Goal: Task Accomplishment & Management: Complete application form

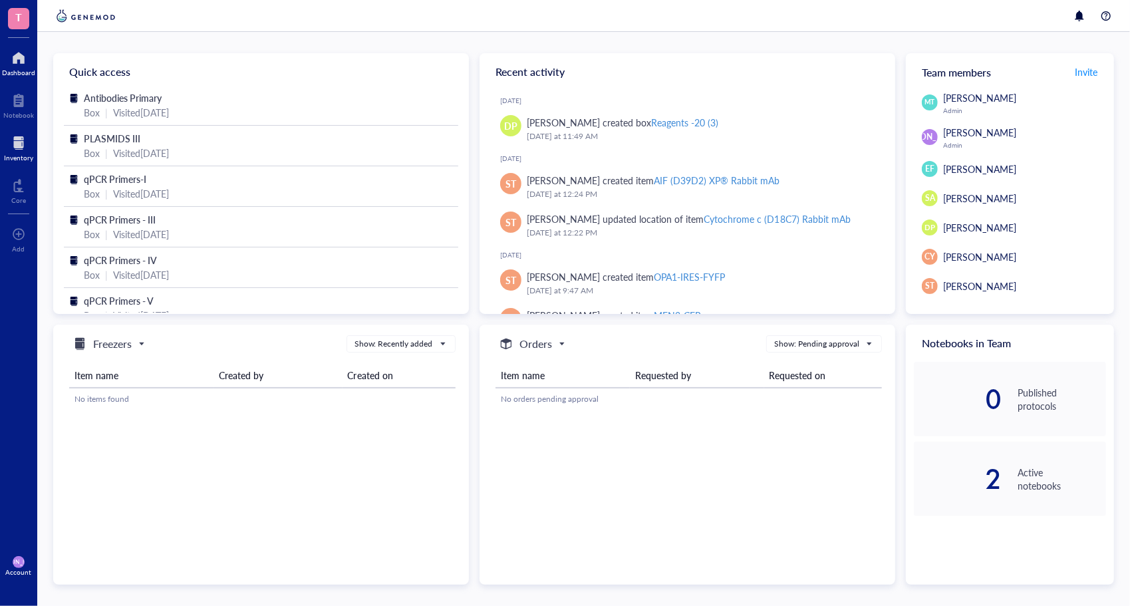
click at [14, 138] on div at bounding box center [18, 142] width 29 height 21
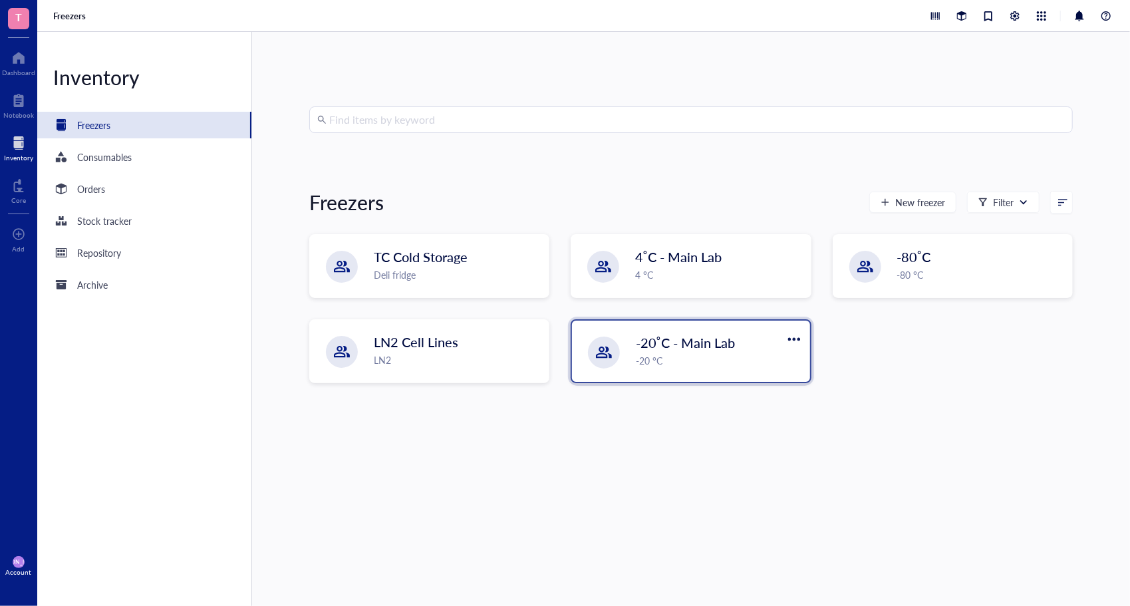
click at [660, 358] on div "-20 °C" at bounding box center [719, 360] width 166 height 15
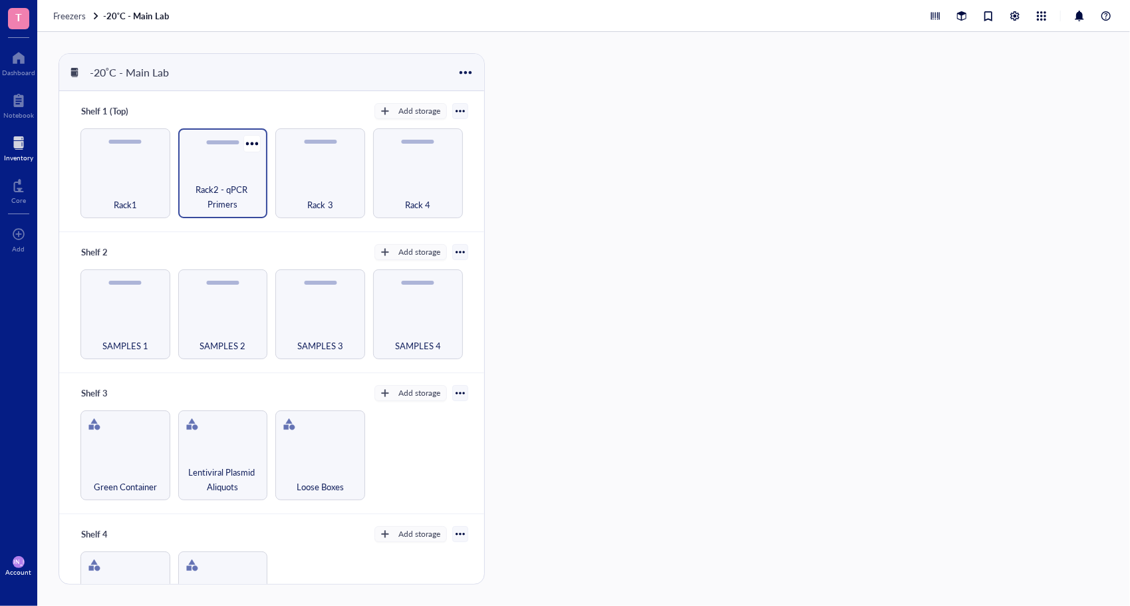
click at [217, 172] on div "Rack2 - qPCR Primers" at bounding box center [223, 173] width 90 height 90
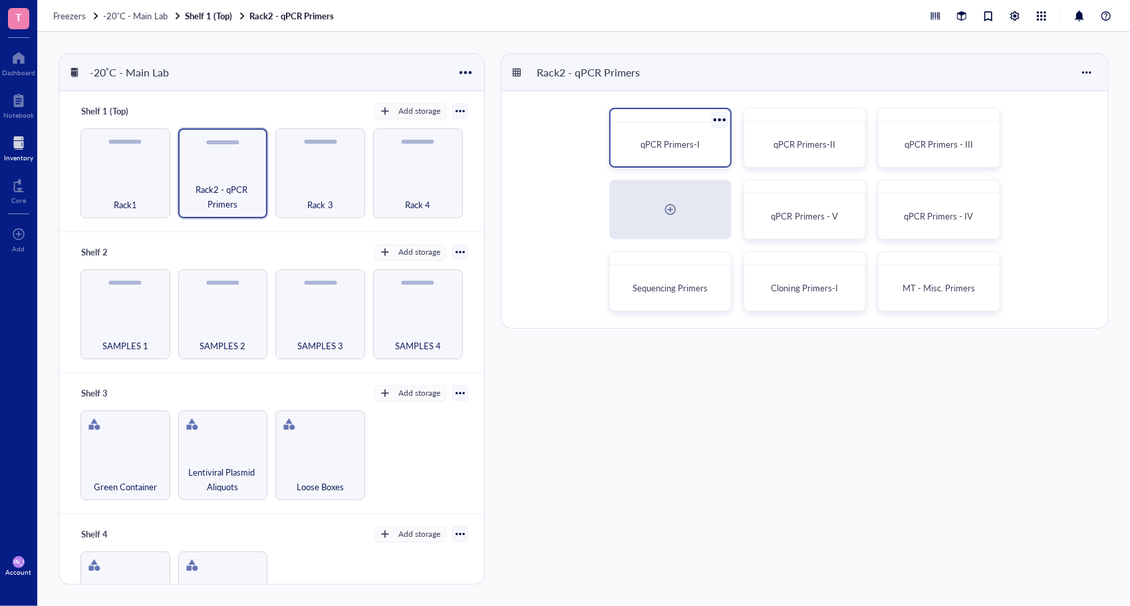
click at [695, 153] on div "qPCR Primers-I" at bounding box center [670, 144] width 109 height 33
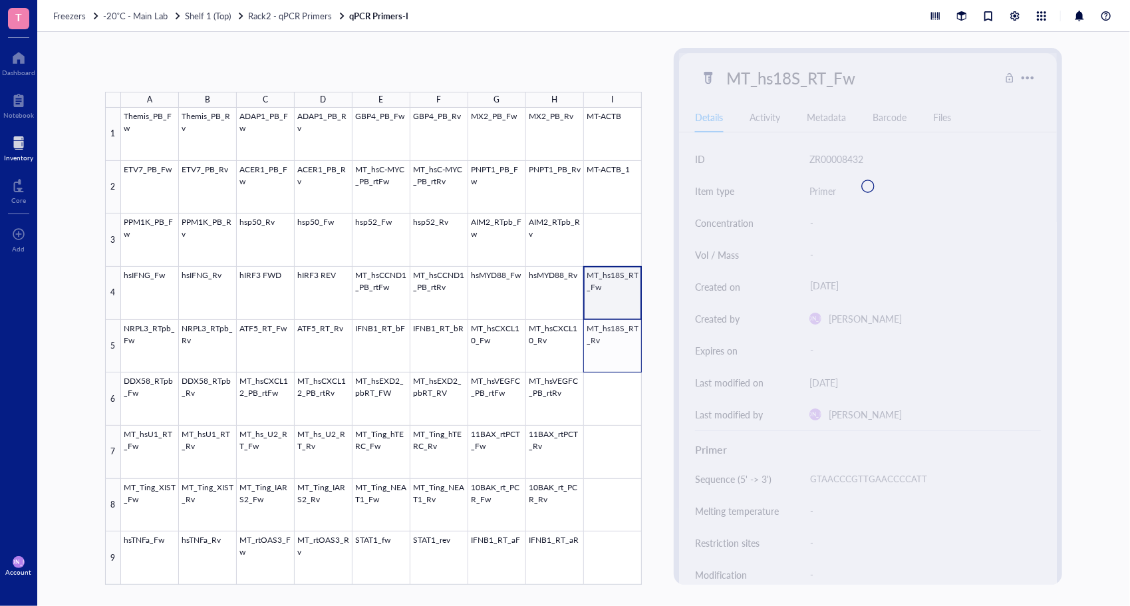
drag, startPoint x: 617, startPoint y: 295, endPoint x: 616, endPoint y: 339, distance: 43.9
click at [616, 339] on div at bounding box center [381, 346] width 521 height 477
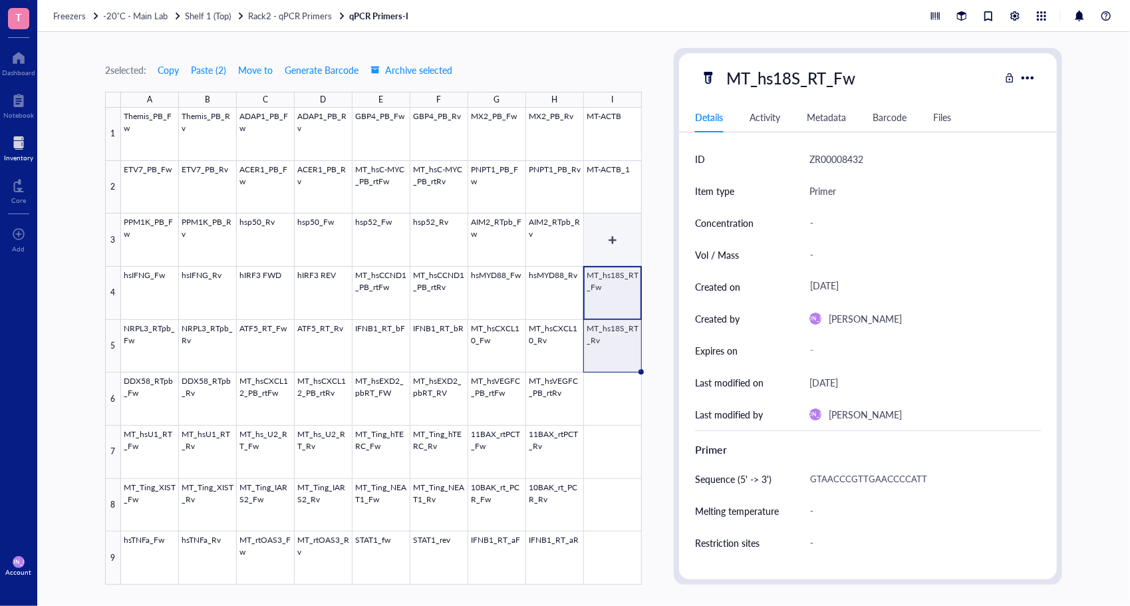
click at [616, 234] on div at bounding box center [381, 346] width 521 height 477
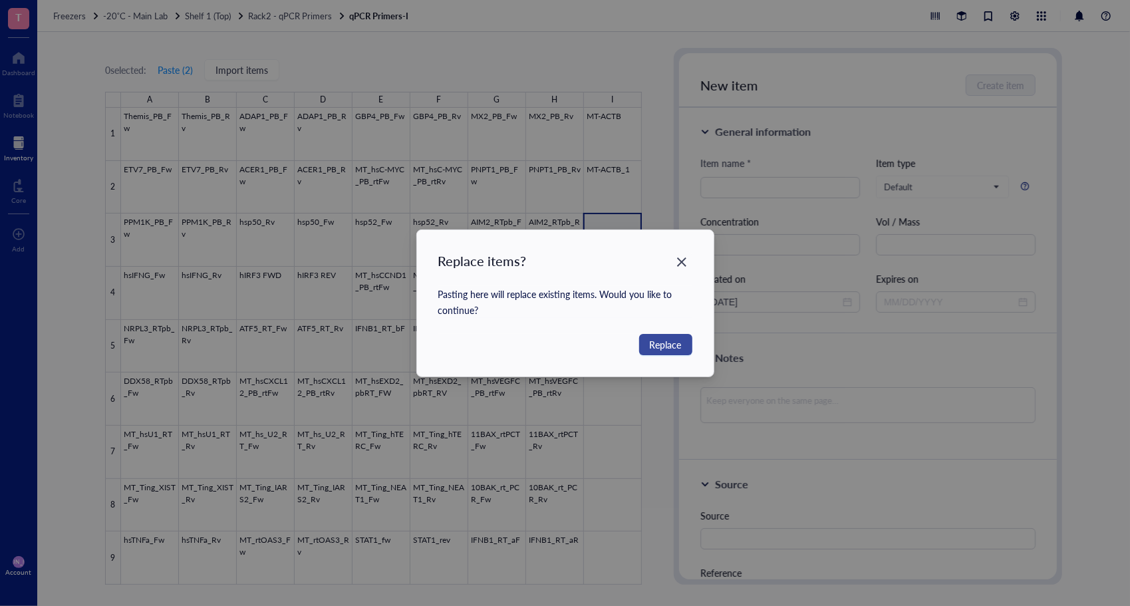
click at [658, 342] on span "Replace" at bounding box center [666, 344] width 32 height 15
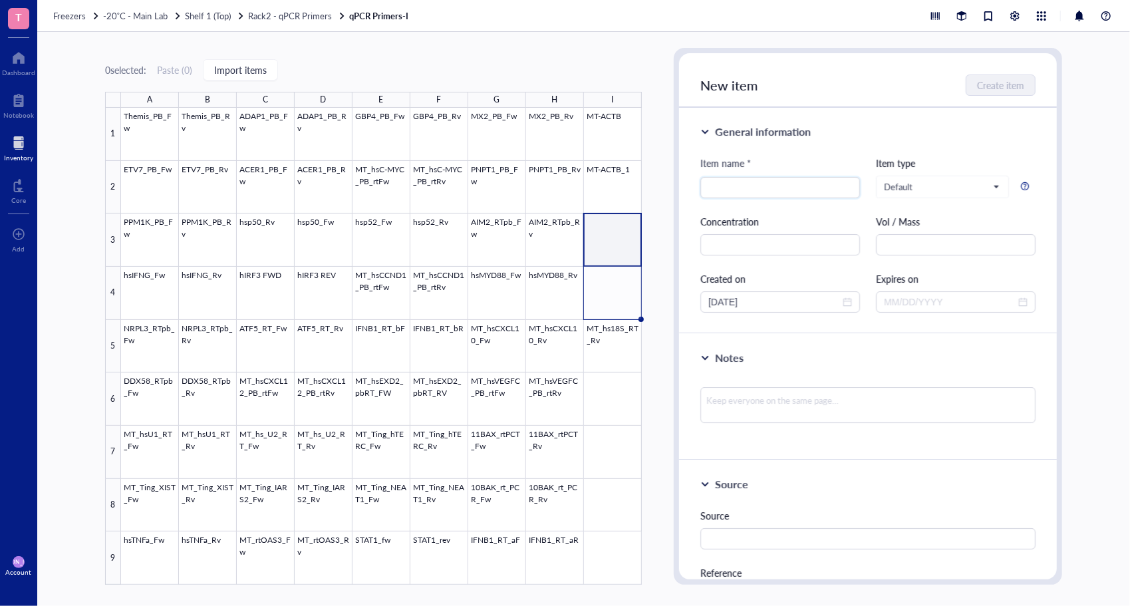
click at [279, 23] on div "Freezers -20˚C - Main Lab Shelf 1 (Top) Rack2 - qPCR Primers qPCR Primers-I" at bounding box center [583, 16] width 1093 height 32
click at [290, 15] on span "Rack2 - qPCR Primers" at bounding box center [290, 15] width 84 height 13
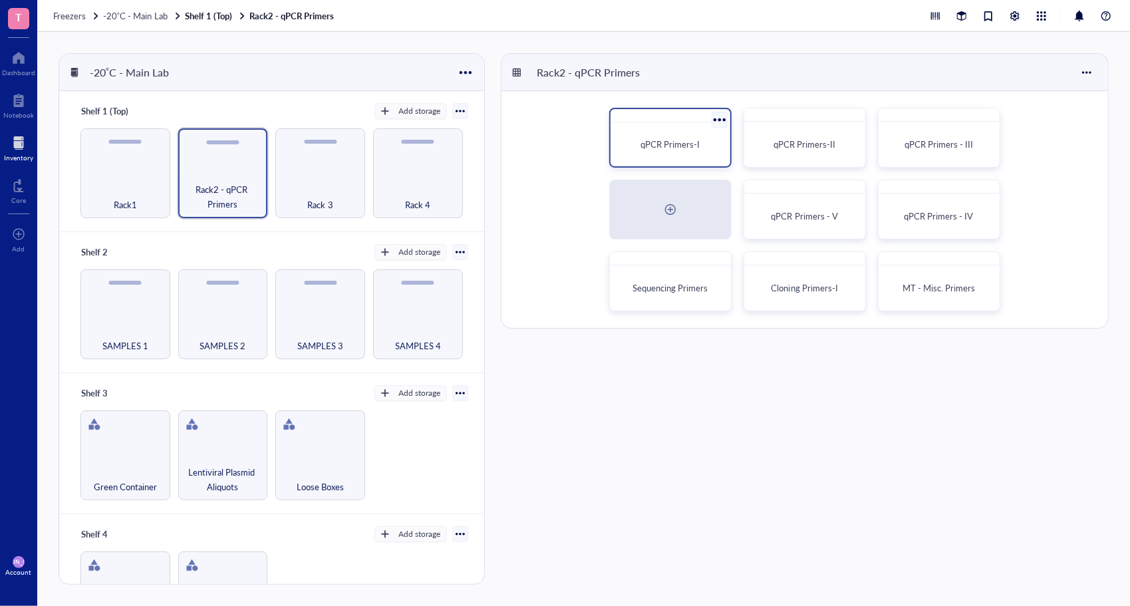
click at [677, 119] on div at bounding box center [671, 115] width 120 height 13
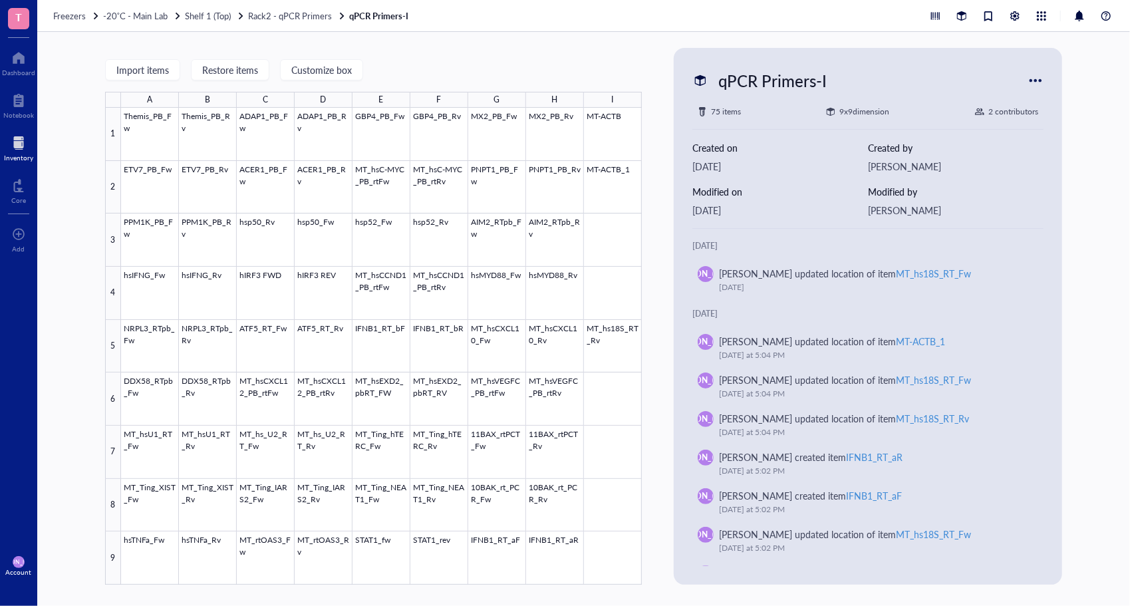
click at [669, 263] on div "Import items Restore items Customize box A B C D E F G H I 1 2 3 4 5 6 7 8 9 Th…" at bounding box center [583, 319] width 1093 height 574
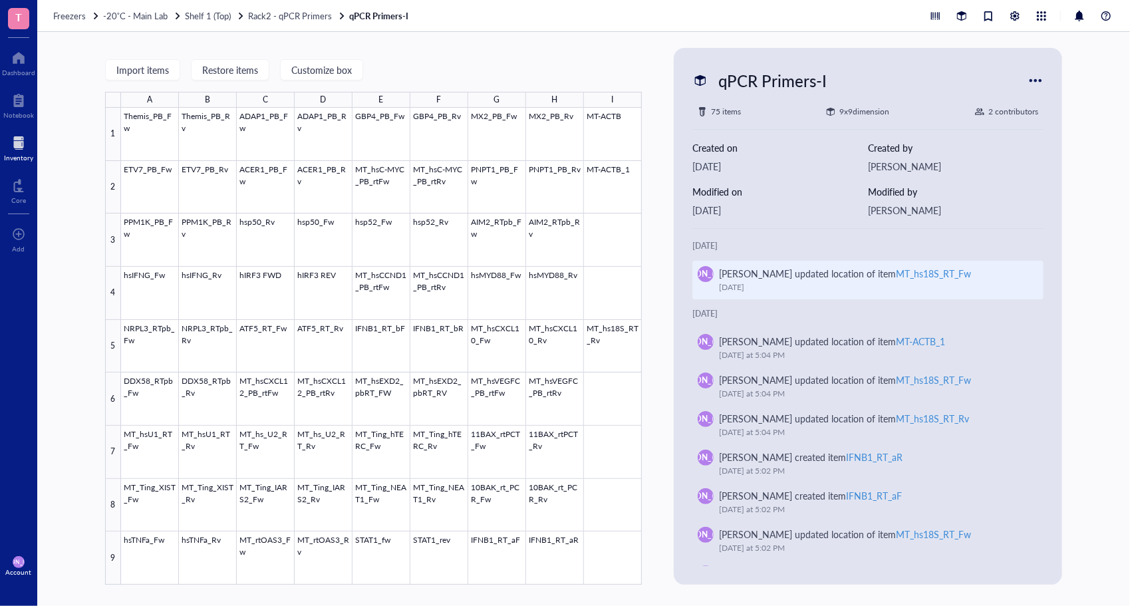
click at [922, 272] on div "MT_hs18S_RT_Fw" at bounding box center [933, 273] width 75 height 13
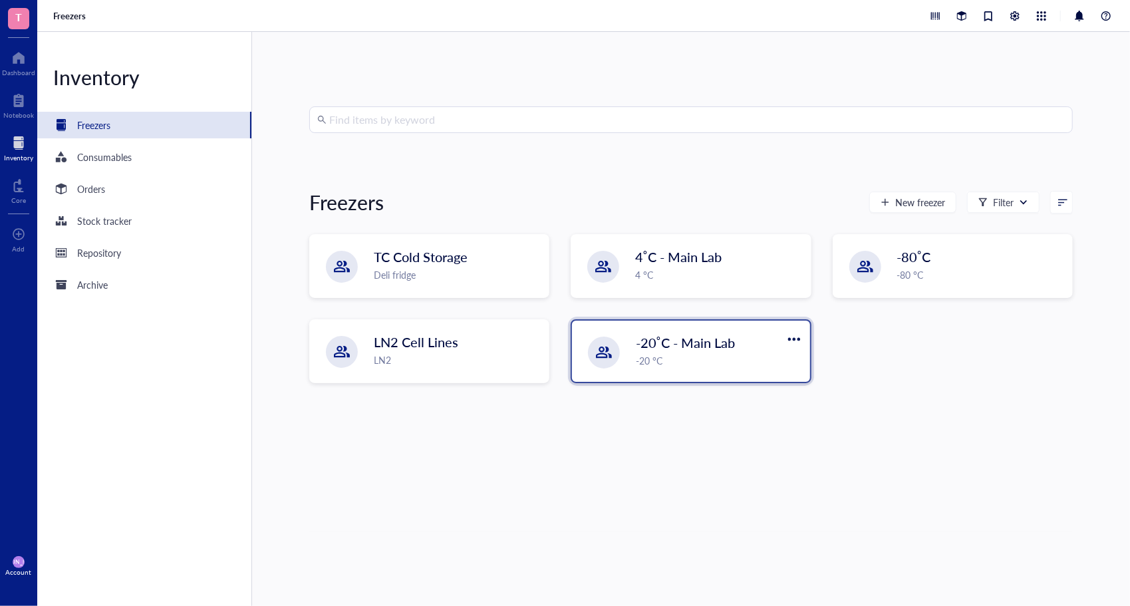
click at [741, 345] on div "-20˚C - Main Lab" at bounding box center [707, 342] width 142 height 19
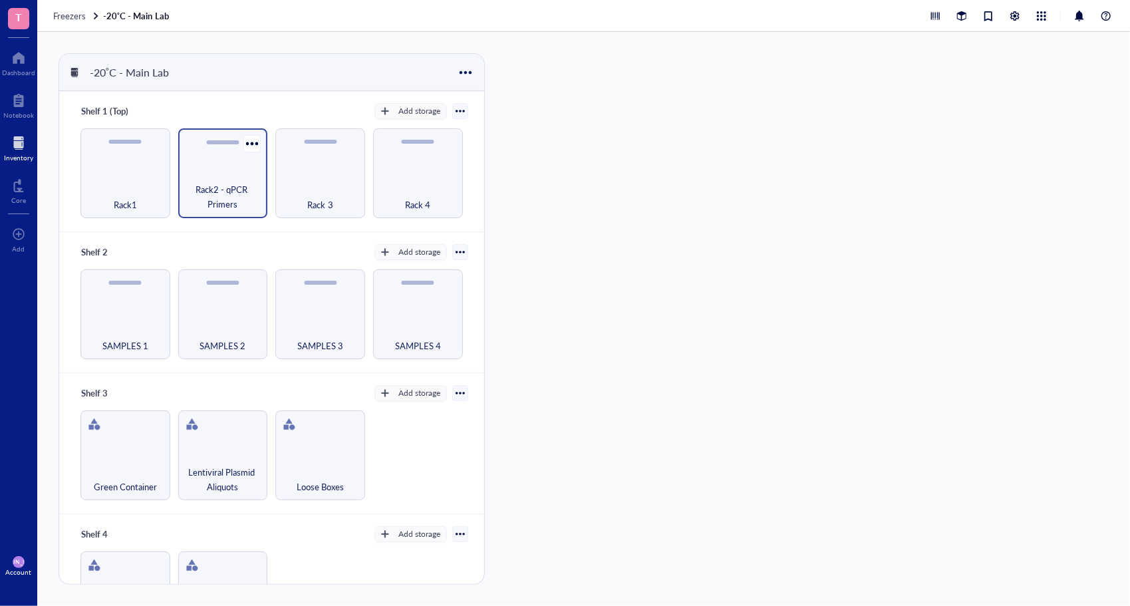
click at [224, 172] on div "Rack2 - qPCR Primers" at bounding box center [223, 173] width 90 height 90
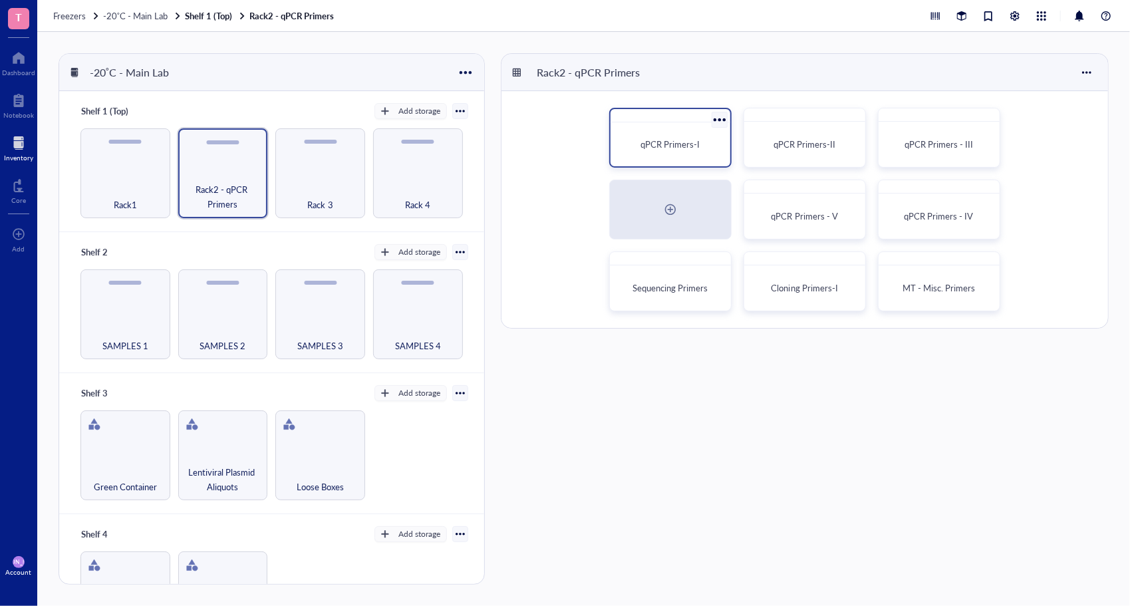
click at [667, 136] on div "qPCR Primers-I" at bounding box center [670, 144] width 109 height 33
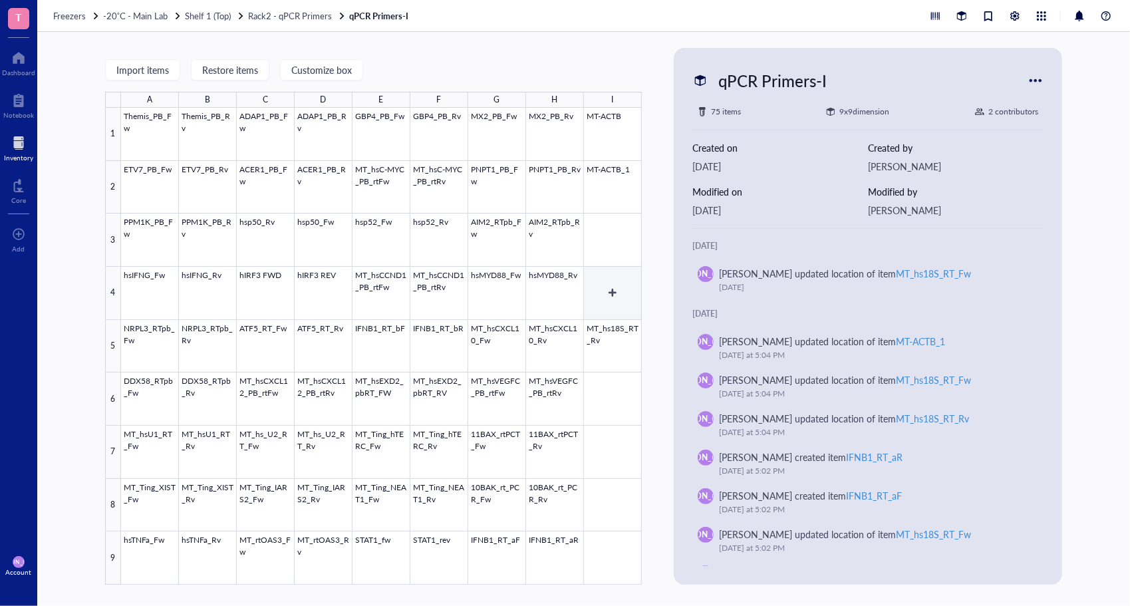
click at [623, 293] on div at bounding box center [381, 346] width 521 height 477
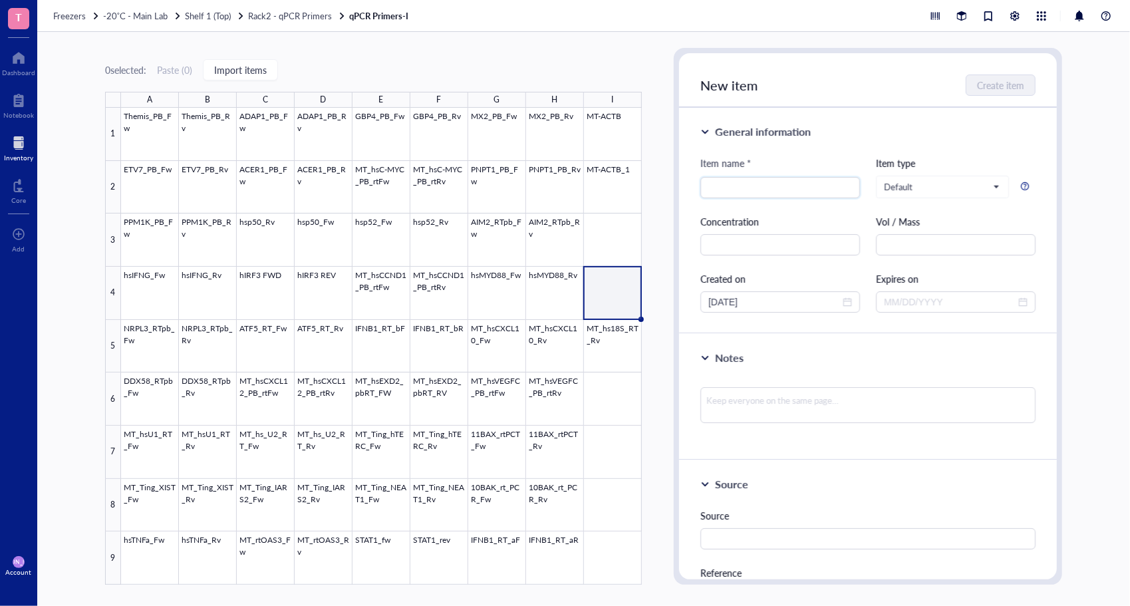
click at [661, 383] on div "0 selected: Paste ( 0 ) Import items A B C D E F G H I 1 2 3 4 5 6 7 8 9 Themis…" at bounding box center [583, 319] width 1093 height 574
click at [643, 323] on span "Paste" at bounding box center [634, 322] width 22 height 15
click at [660, 347] on div "0 selected: Paste ( 0 ) Import items A B C D E F G H I 1 2 3 4 5 6 7 8 9 Themis…" at bounding box center [583, 319] width 1093 height 574
click at [623, 348] on div at bounding box center [381, 346] width 521 height 477
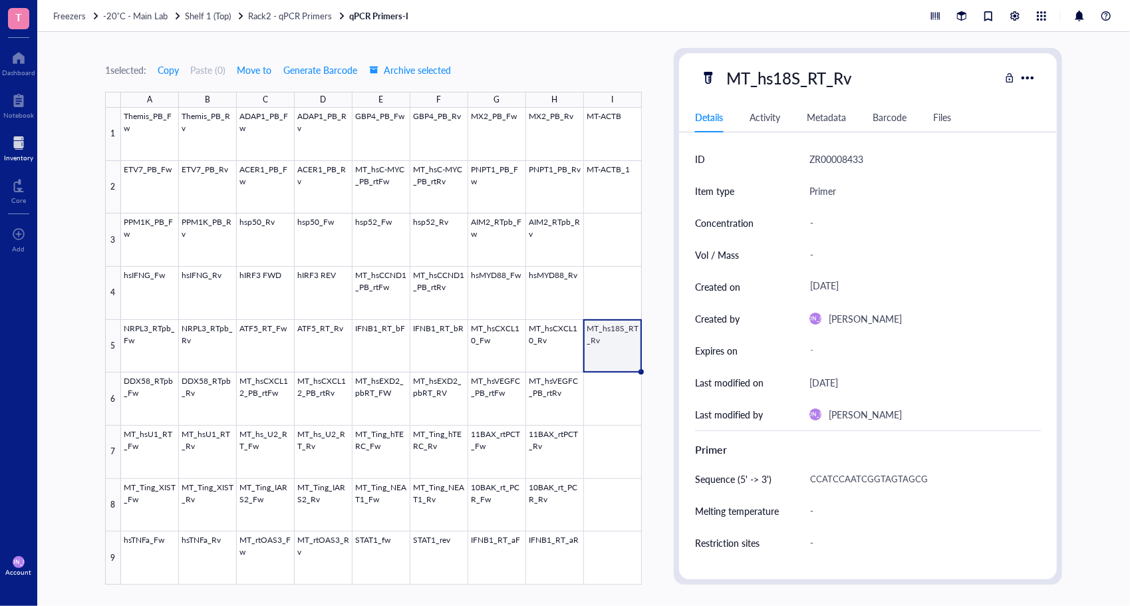
click at [655, 375] on div "1 selected: Copy Paste ( 0 ) Move to Generate Barcode Archive selected A B C D …" at bounding box center [583, 319] width 1093 height 574
click at [614, 555] on div at bounding box center [381, 346] width 521 height 477
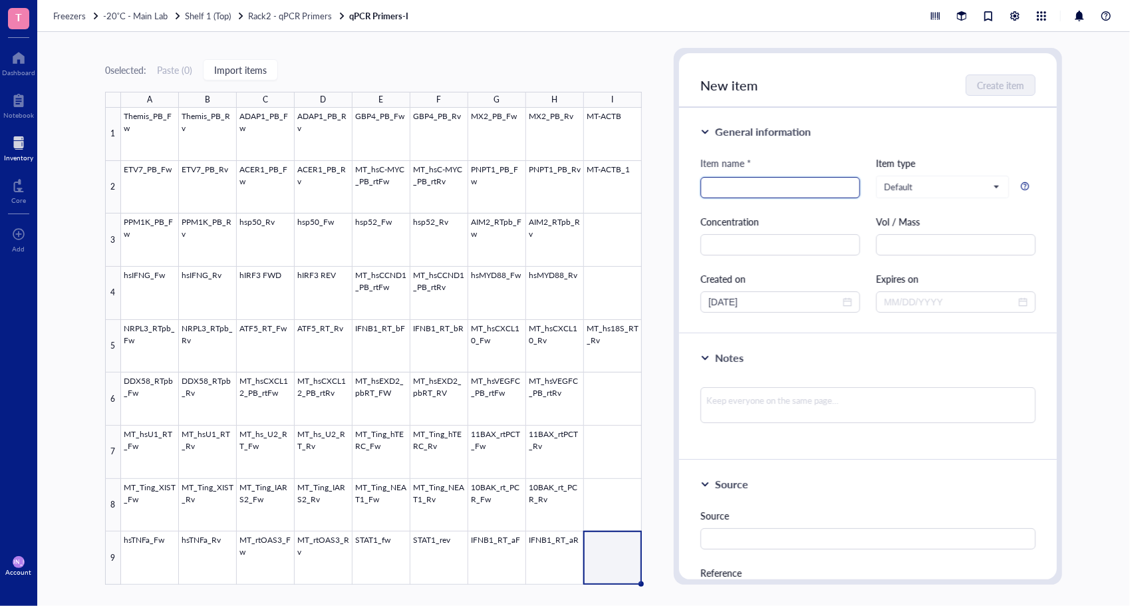
click at [790, 190] on input "search" at bounding box center [781, 188] width 144 height 20
type input "HRPT"
click at [917, 193] on input "search" at bounding box center [936, 187] width 105 height 20
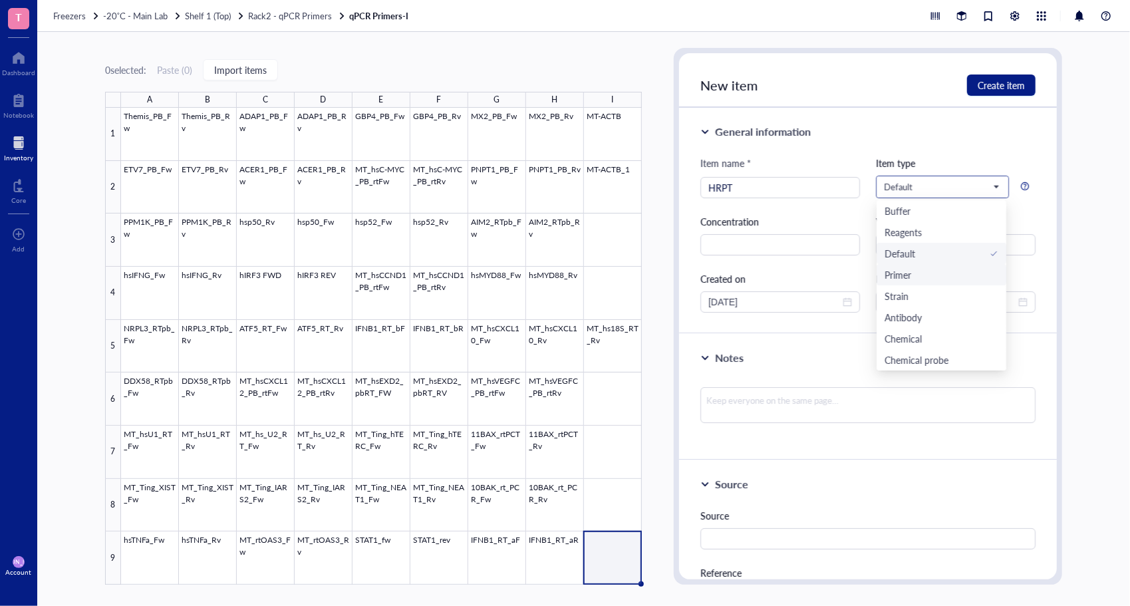
click at [922, 270] on div "Primer" at bounding box center [942, 274] width 114 height 15
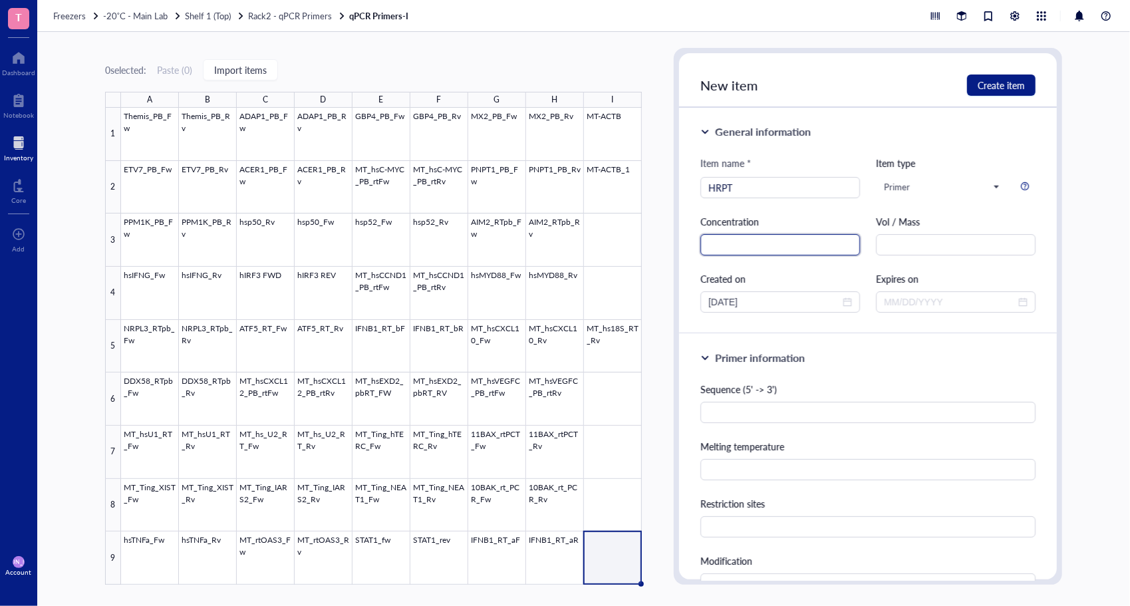
click at [758, 244] on input "text" at bounding box center [781, 244] width 160 height 21
type input "20X"
click at [853, 279] on div "Created on" at bounding box center [781, 278] width 160 height 15
click at [900, 237] on input "text" at bounding box center [956, 244] width 160 height 21
click at [844, 210] on div "Item name * HRPT Item type Primer Buffer Reagents Default Primer Strain Antibod…" at bounding box center [868, 234] width 335 height 157
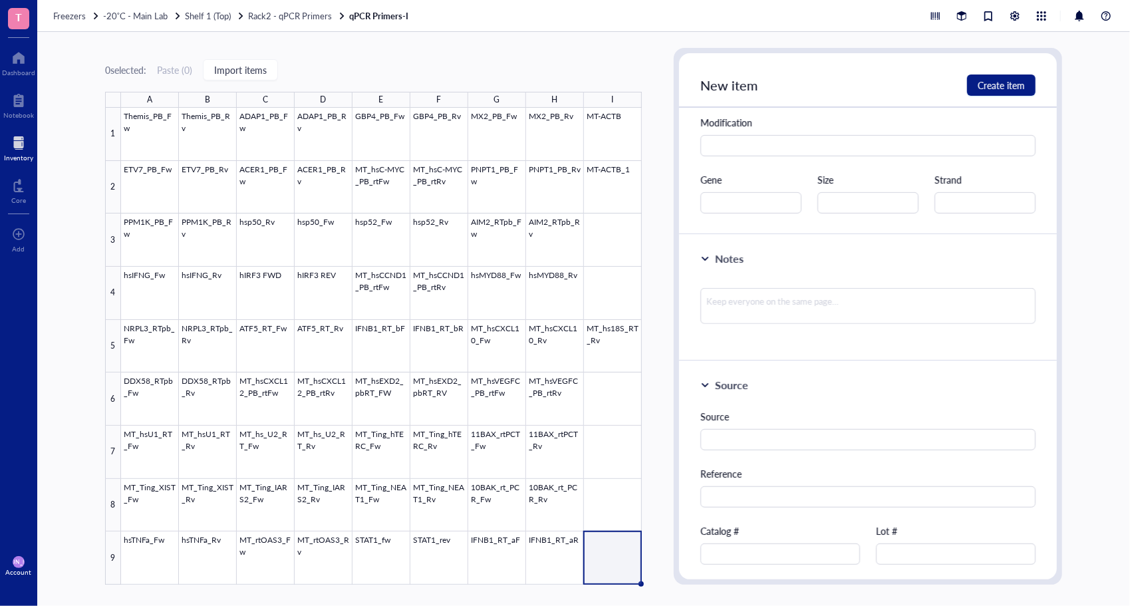
scroll to position [444, 0]
click at [764, 197] on input "text" at bounding box center [751, 197] width 101 height 21
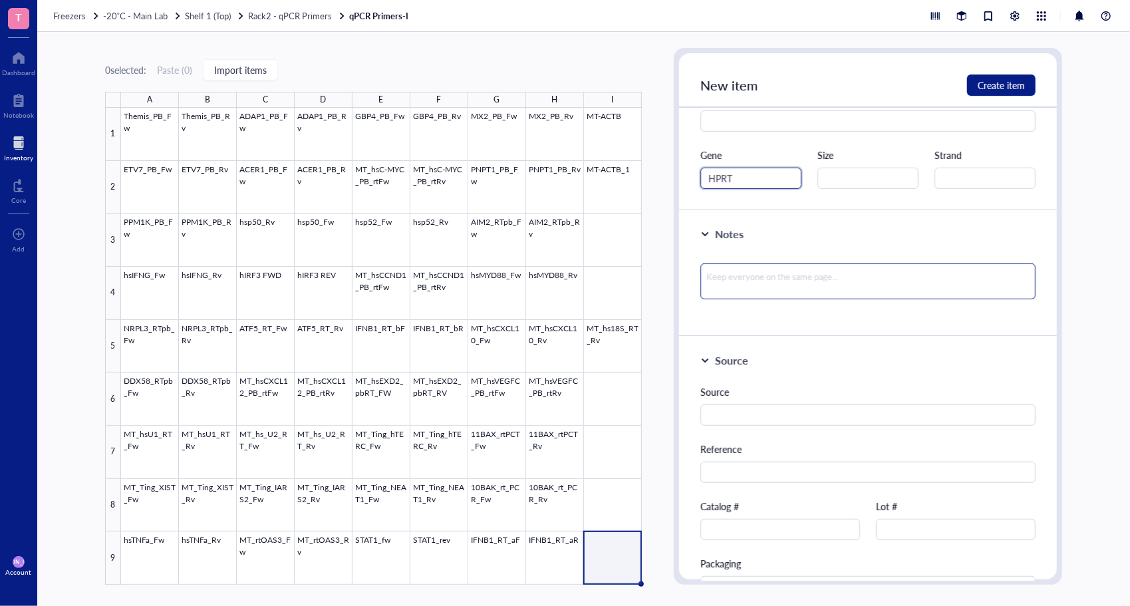
scroll to position [464, 0]
type input "HPRT"
click at [859, 285] on textarea at bounding box center [868, 280] width 335 height 36
click at [769, 513] on div "Catalog #" at bounding box center [781, 518] width 160 height 41
click at [764, 527] on input "text" at bounding box center [781, 528] width 160 height 21
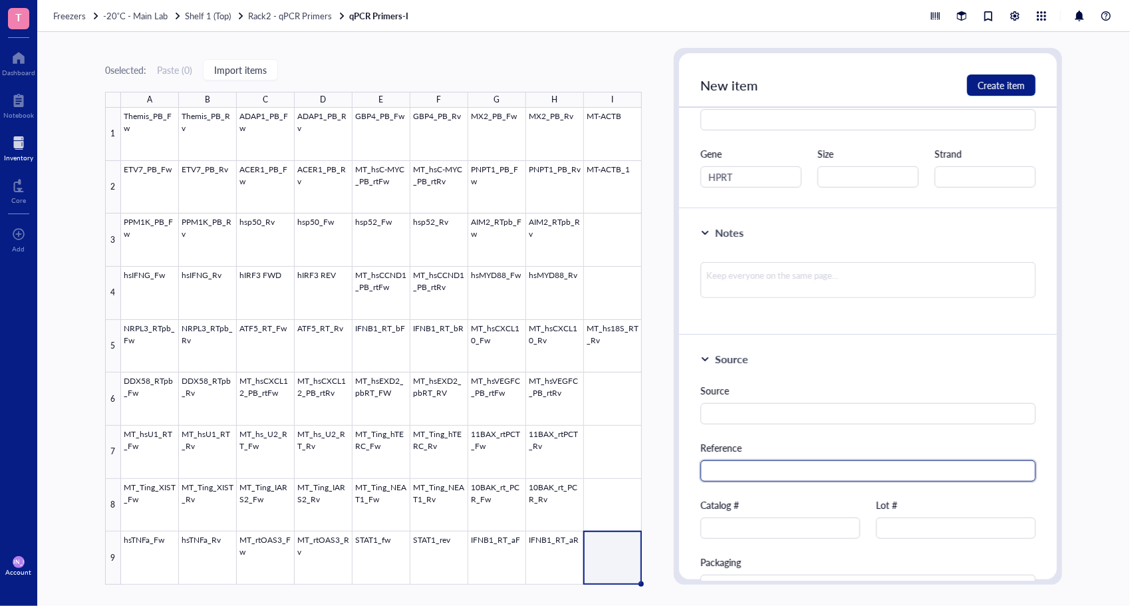
click at [787, 460] on input "text" at bounding box center [868, 470] width 335 height 21
type input "595020300"
click at [792, 485] on div "Source Reference 595020300 Catalog # Lot # Packaging Price $" at bounding box center [868, 518] width 335 height 270
click at [868, 510] on div "Source Reference 595020300 Catalog # Lot # Packaging Price $" at bounding box center [868, 518] width 335 height 270
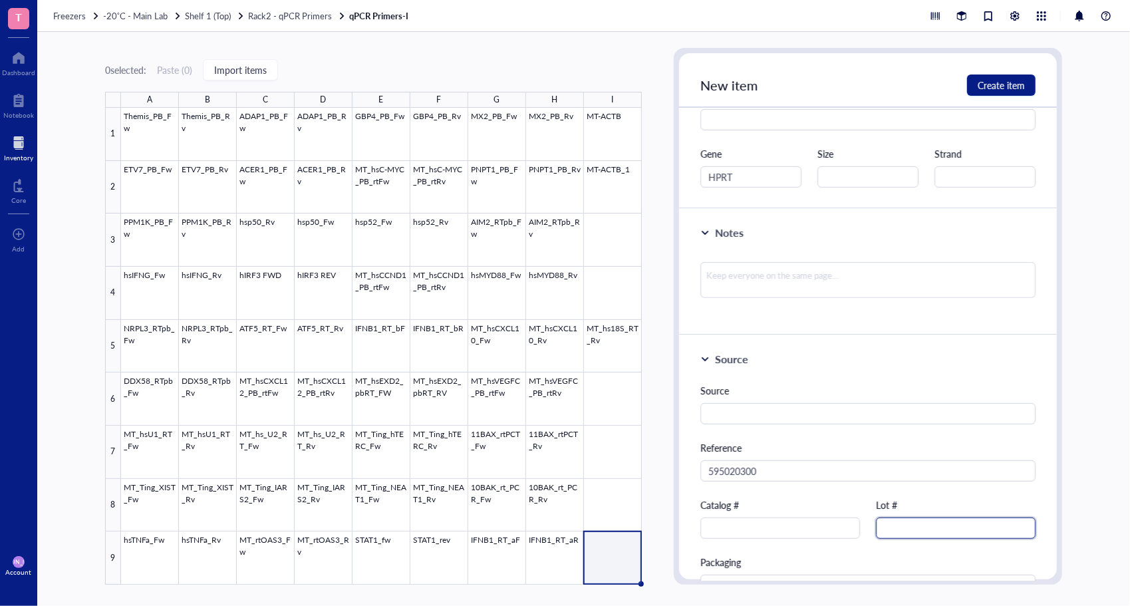
click at [900, 526] on input "text" at bounding box center [956, 528] width 160 height 21
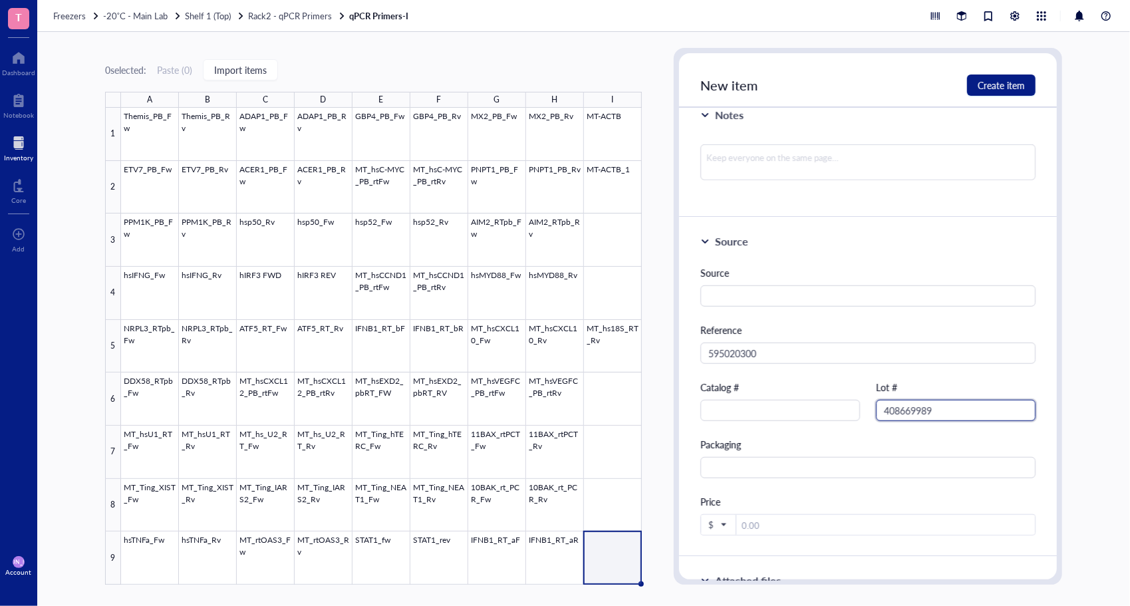
scroll to position [590, 0]
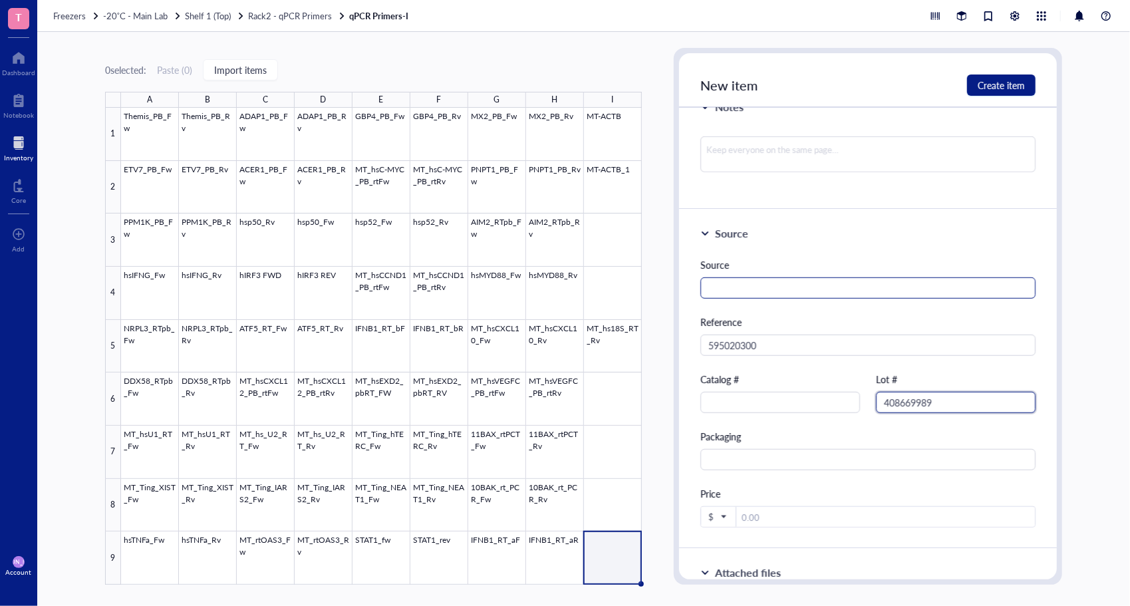
type input "408669989"
click at [760, 285] on input "text" at bounding box center [868, 287] width 335 height 21
paste input "Hs.PT.58v.45621572"
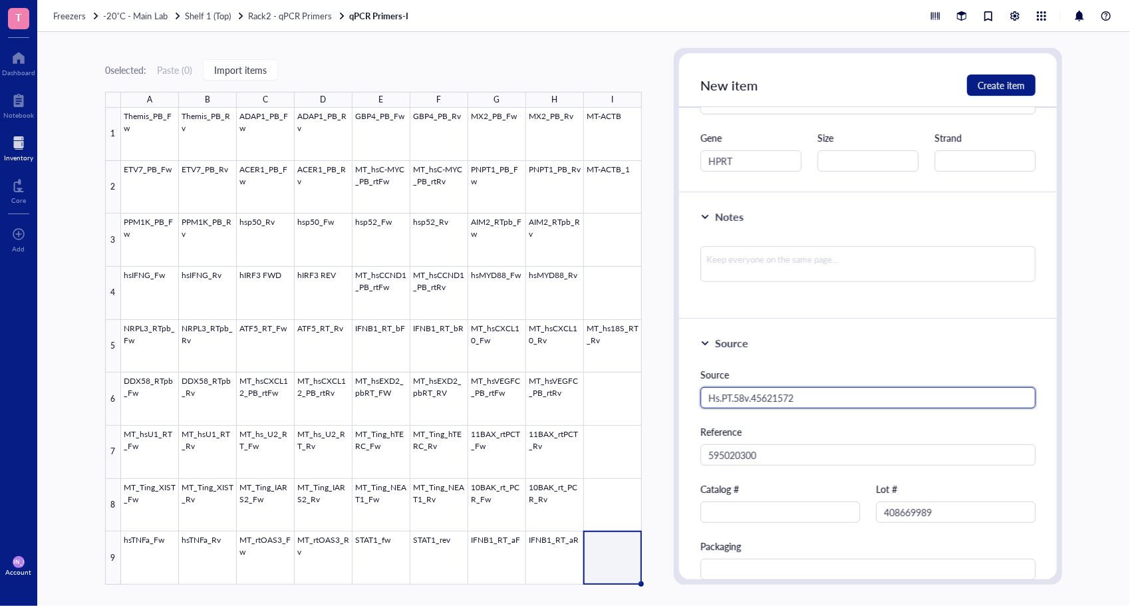
scroll to position [475, 0]
type input "Hs.PT.58v.45621572"
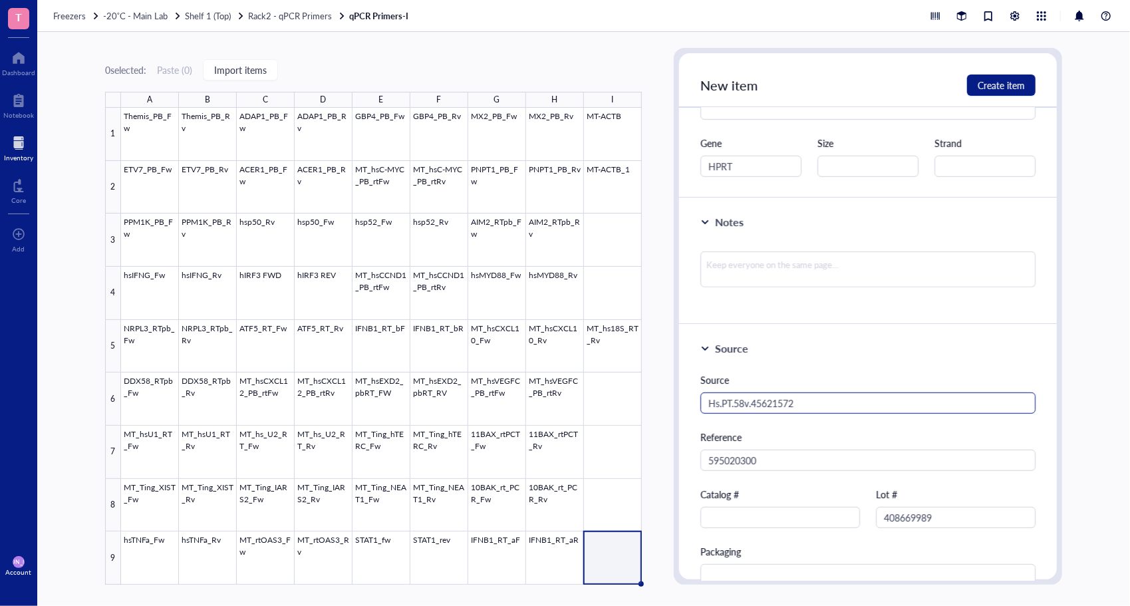
click at [800, 288] on div at bounding box center [868, 274] width 335 height 57
click at [785, 268] on textarea at bounding box center [868, 270] width 335 height 36
type textarea "A"
type textarea "As"
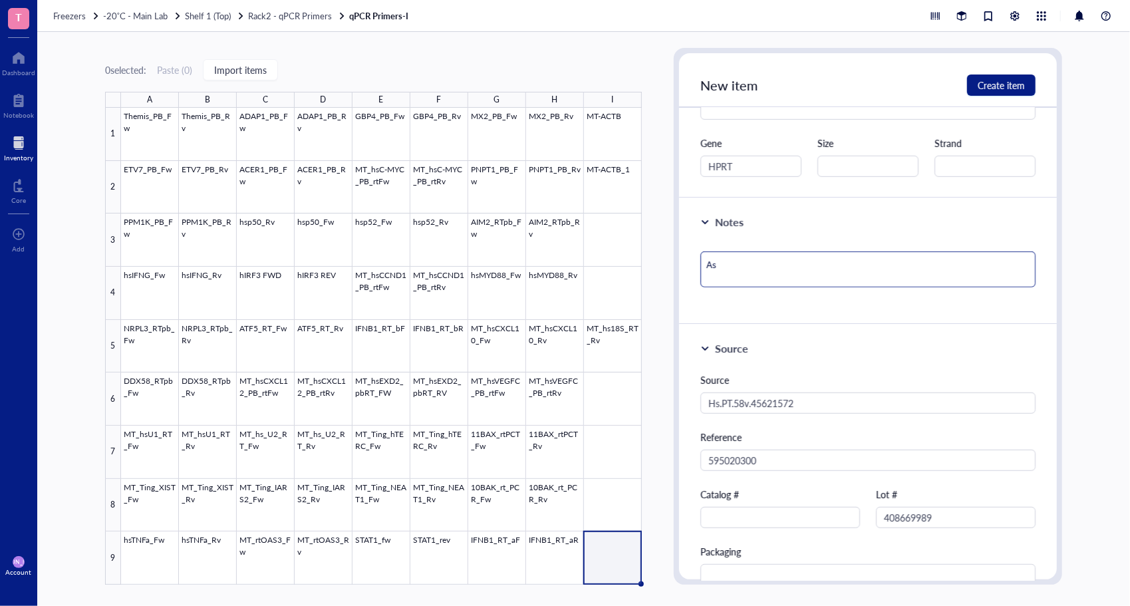
type textarea "Ass"
type textarea "Assay"
type textarea "Assay I"
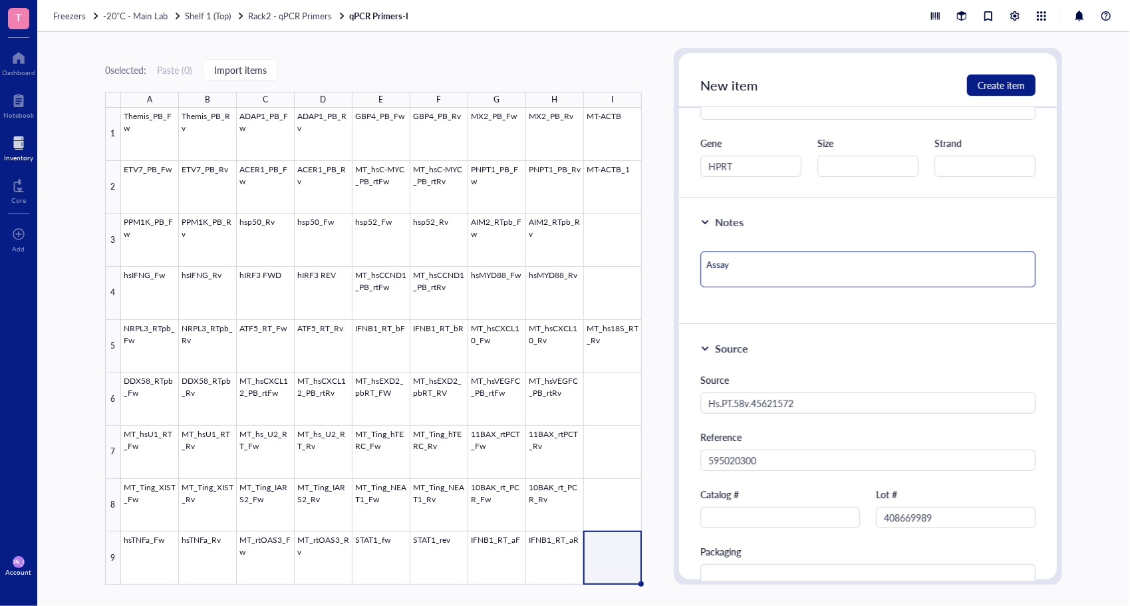
type textarea "Assay I"
type textarea "Assay ID"
type textarea "Assay ID I"
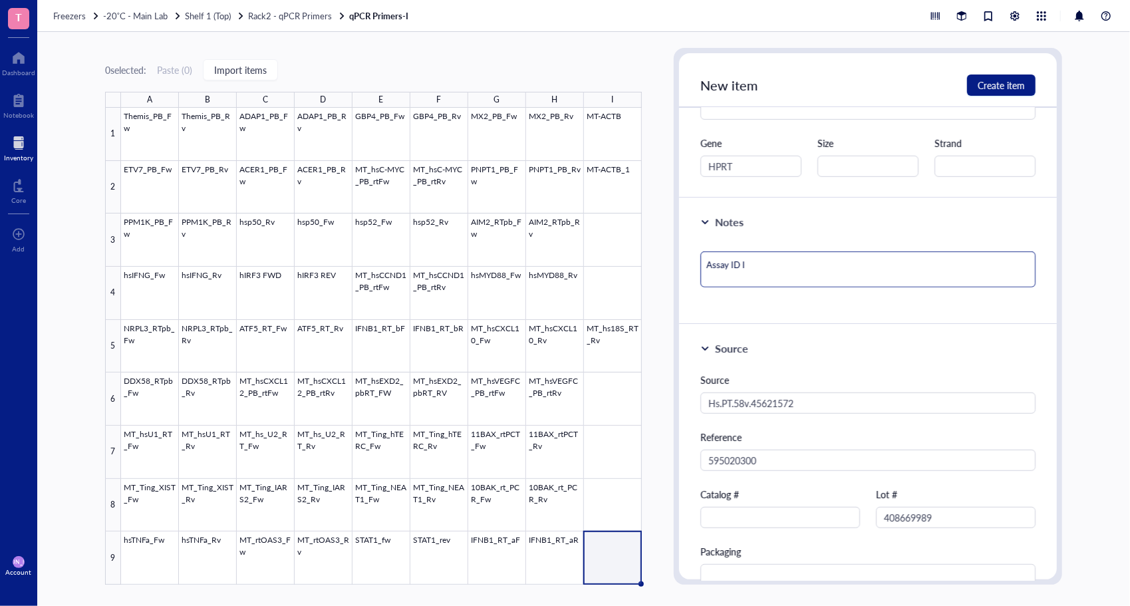
type textarea "Assay ID II"
type textarea "Assay ID I"
type textarea "Assay ID ID"
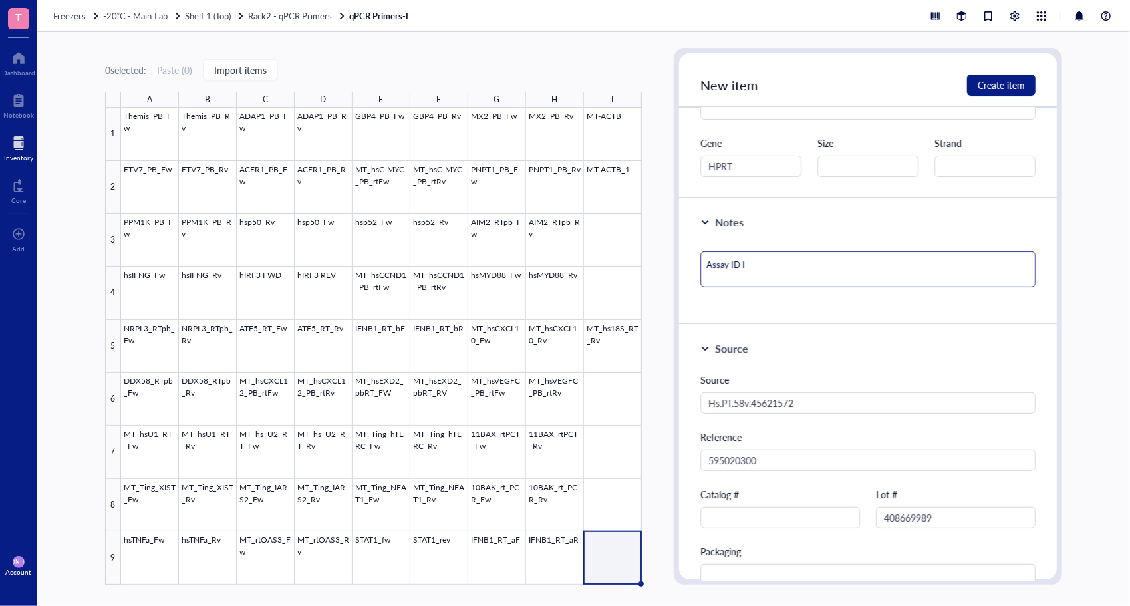
type textarea "Assay ID ID"
type textarea "Assay ID IDT"
type textarea "Assay ID IDTD"
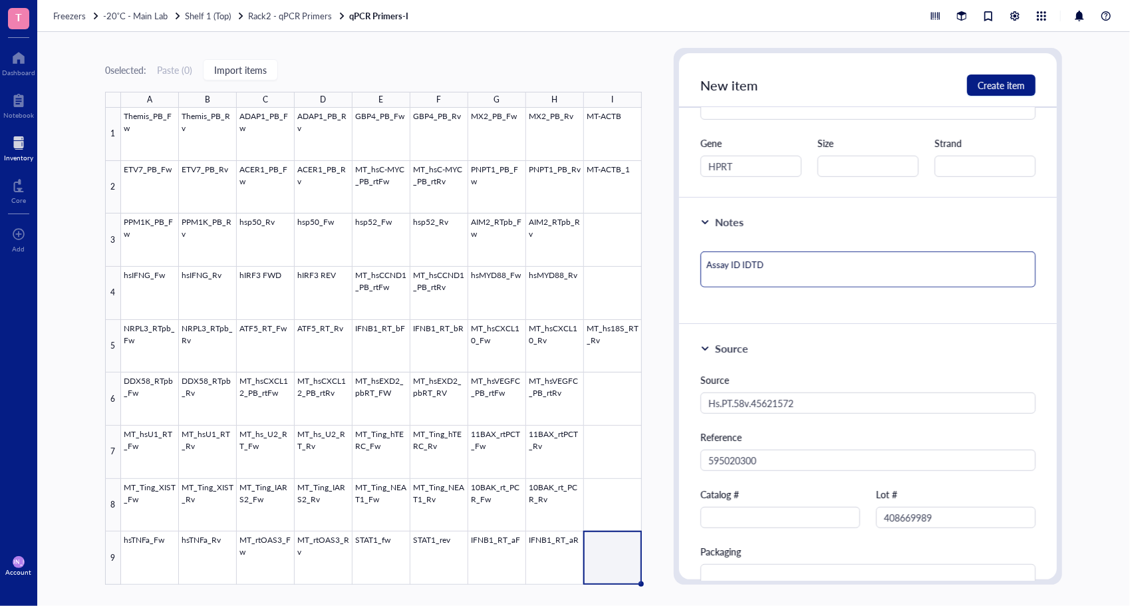
type textarea "Assay ID IDTDN"
type textarea "Assay ID IDTDNA"
type textarea "Assay ID IDTDN"
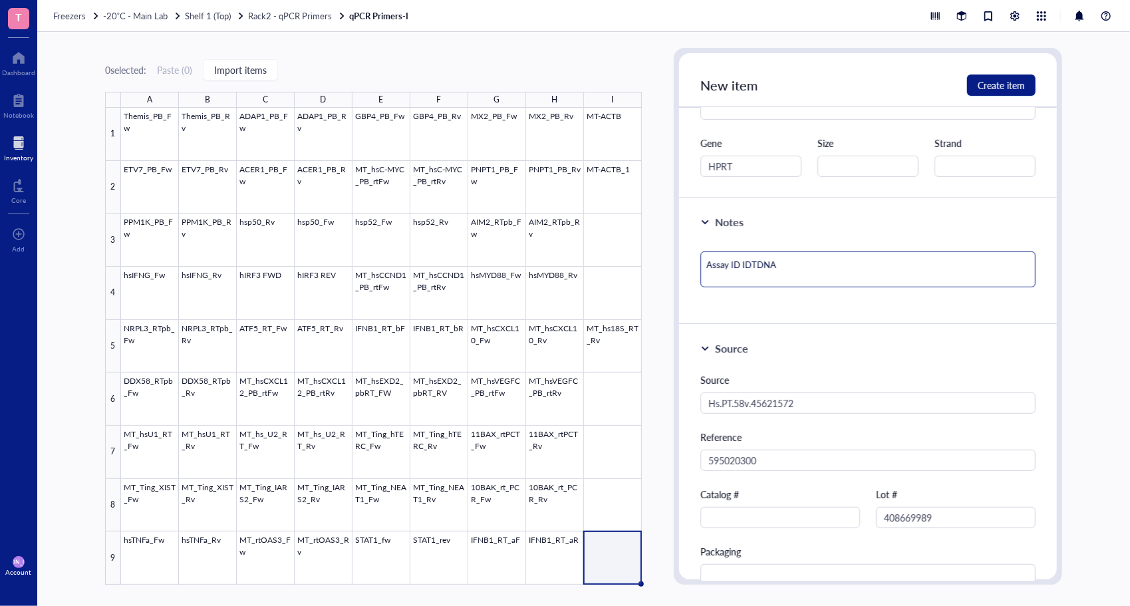
type textarea "Assay ID IDTDN"
type textarea "Assay ID IDTD"
type textarea "Assay ID IDT"
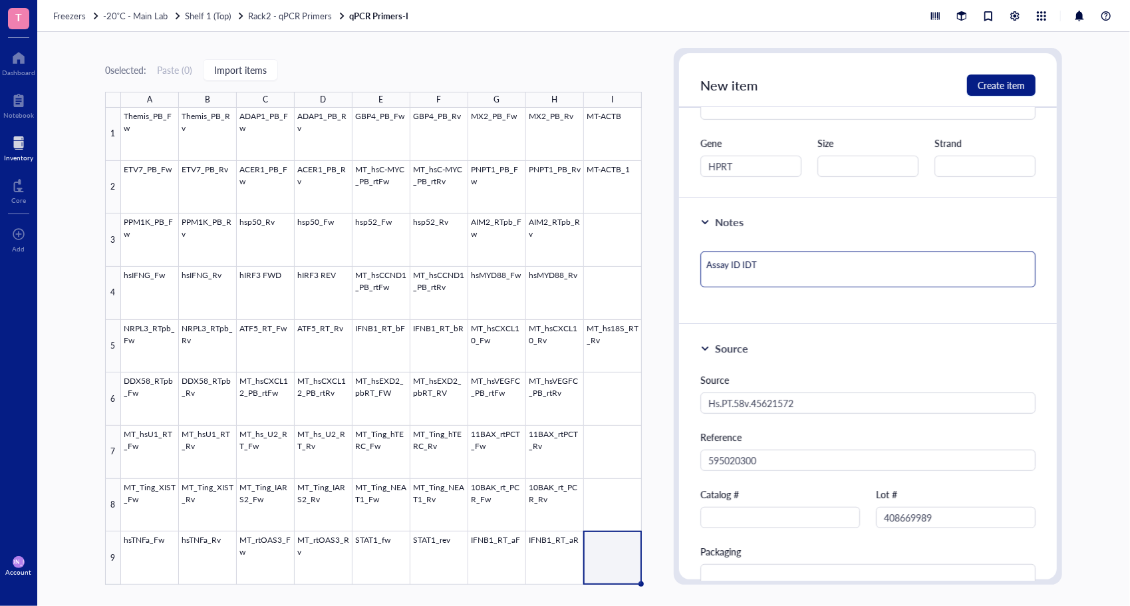
type textarea "Assay ID ID"
type textarea "Assay ID I"
type textarea "Assay ID"
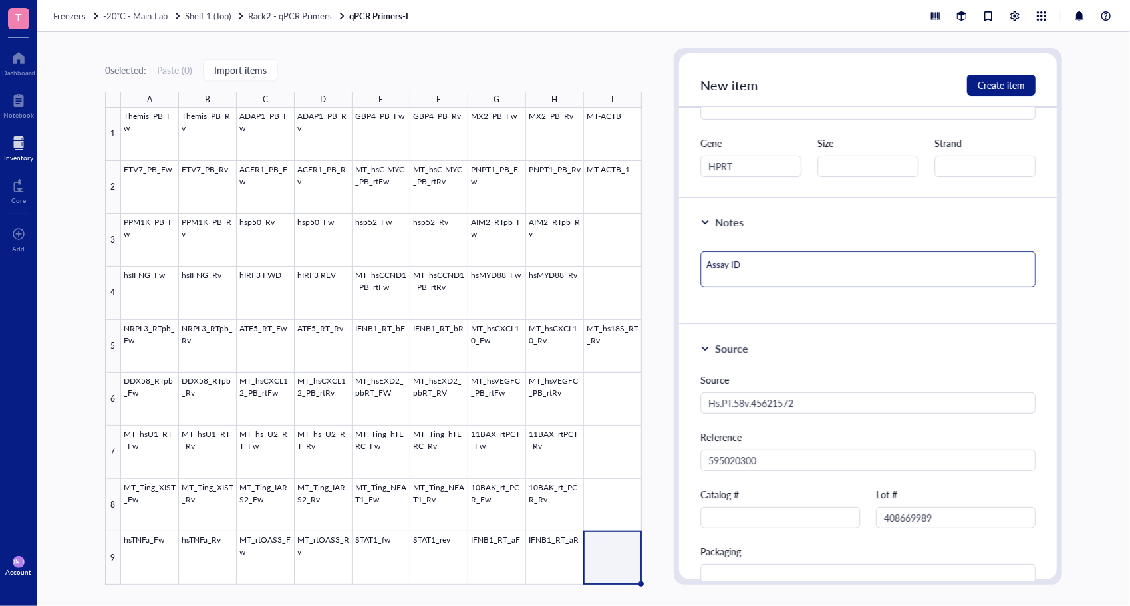
type textarea "Assay ID"
type textarea "Assay I"
type textarea "Assay"
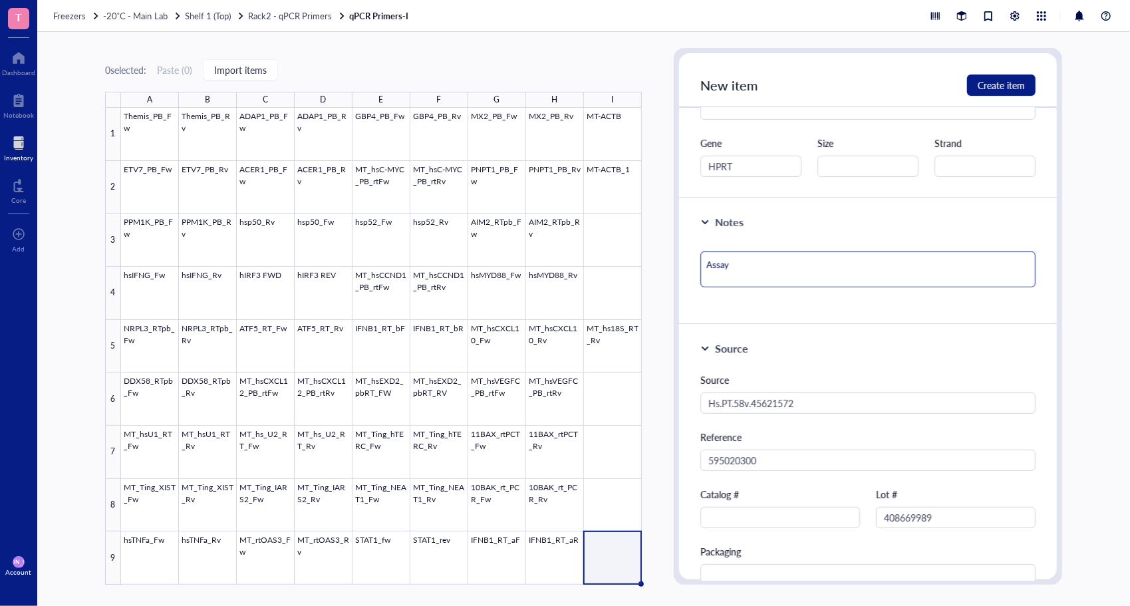
type textarea "Assay"
type textarea "Assa"
type textarea "Ass"
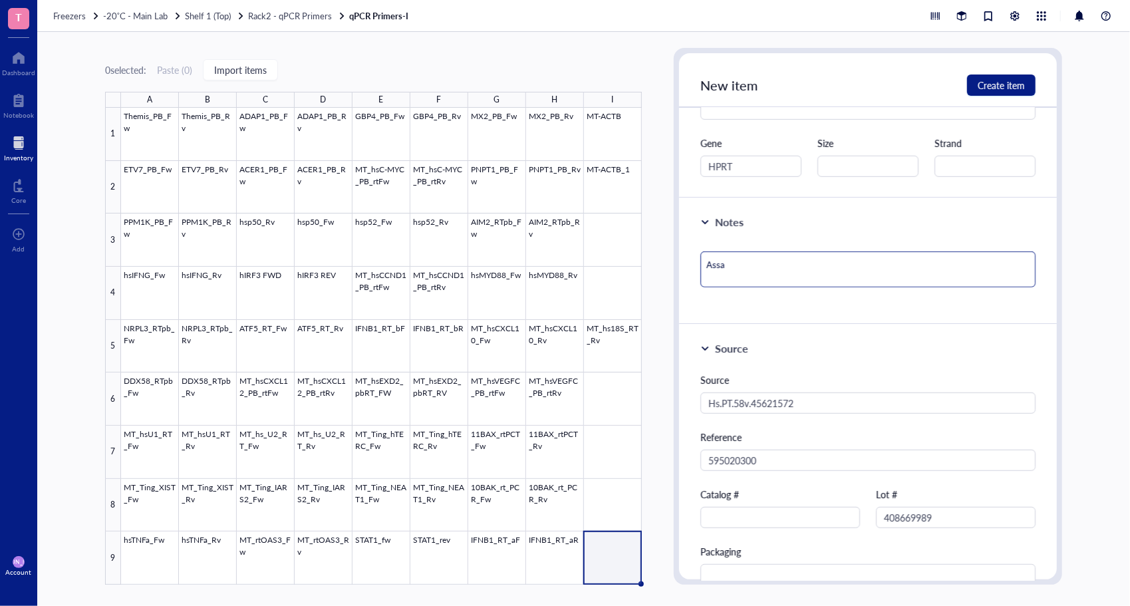
type textarea "Ass"
type textarea "As"
type textarea "A"
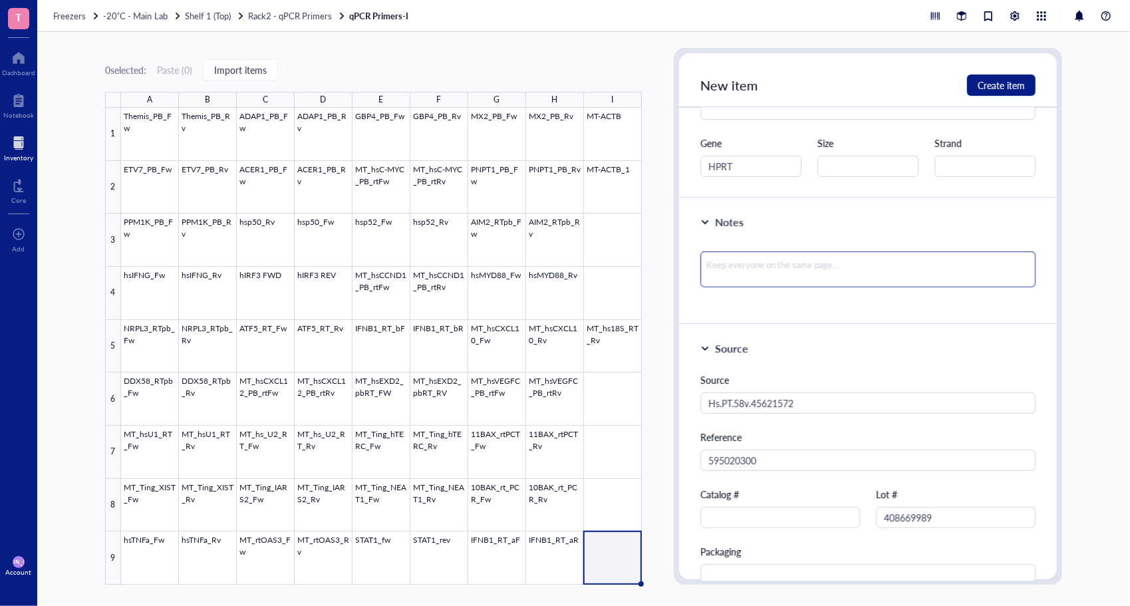
type textarea "I"
type textarea "ID"
type textarea "IDT"
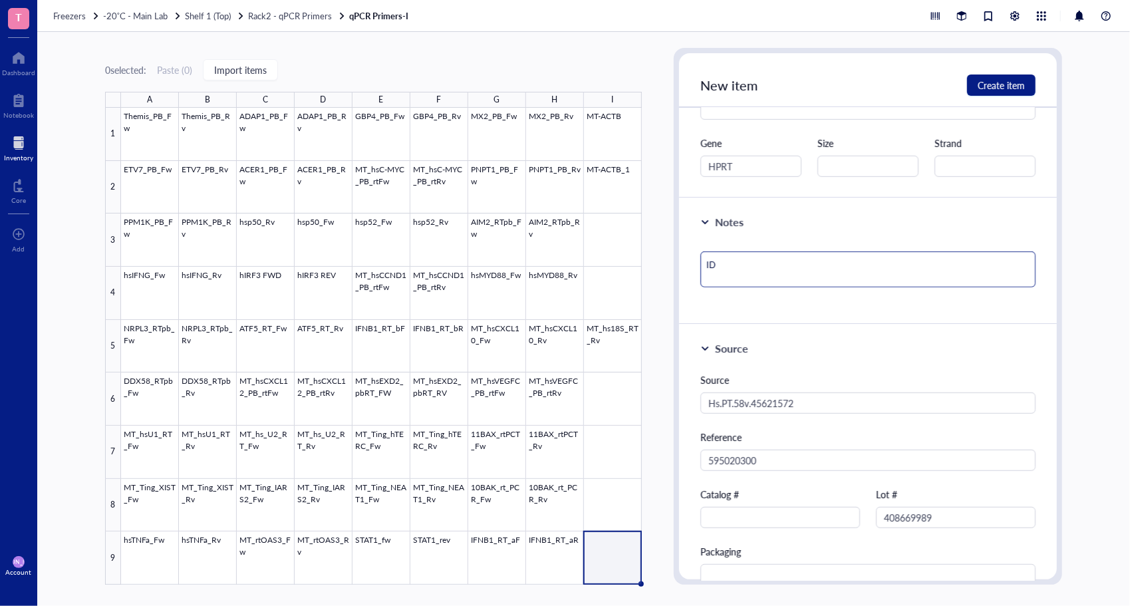
type textarea "IDT"
type textarea "IDT D"
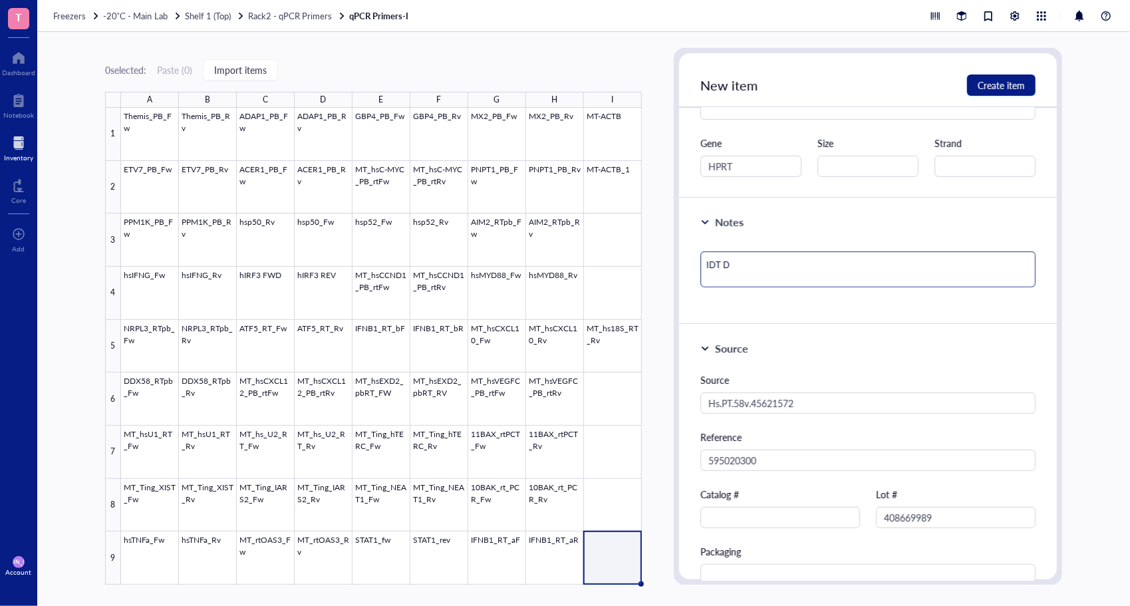
type textarea "IDT DN"
type textarea "IDT DNA"
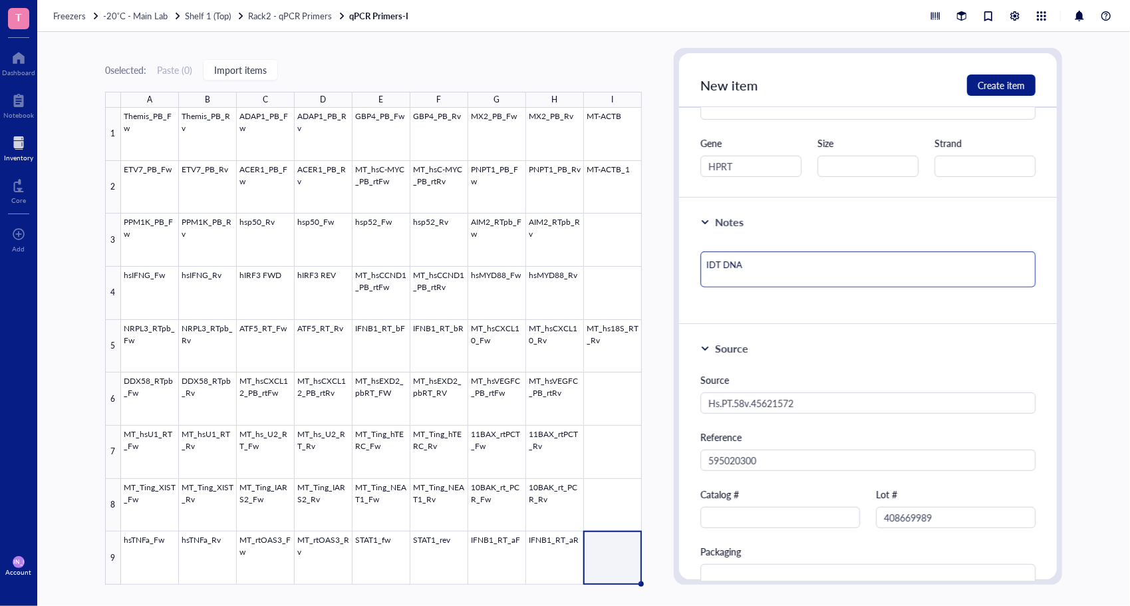
type textarea "IDT DNA"
type textarea "IDT DNA A"
type textarea "IDT DNA As"
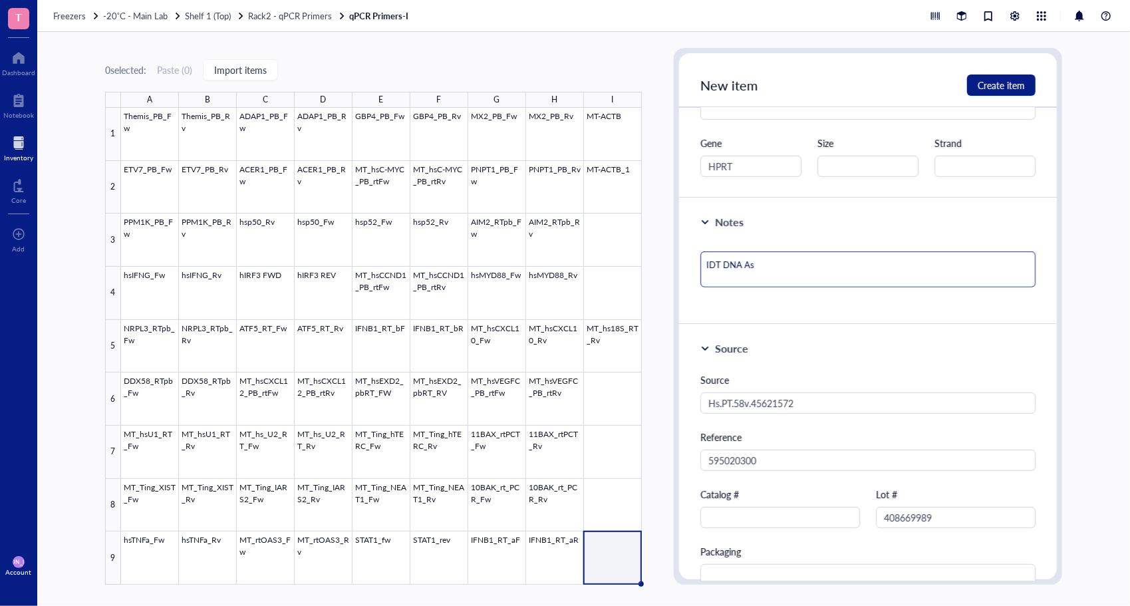
type textarea "IDT DNA Ass"
type textarea "IDT DNA Assa"
type textarea "IDT DNA Assay"
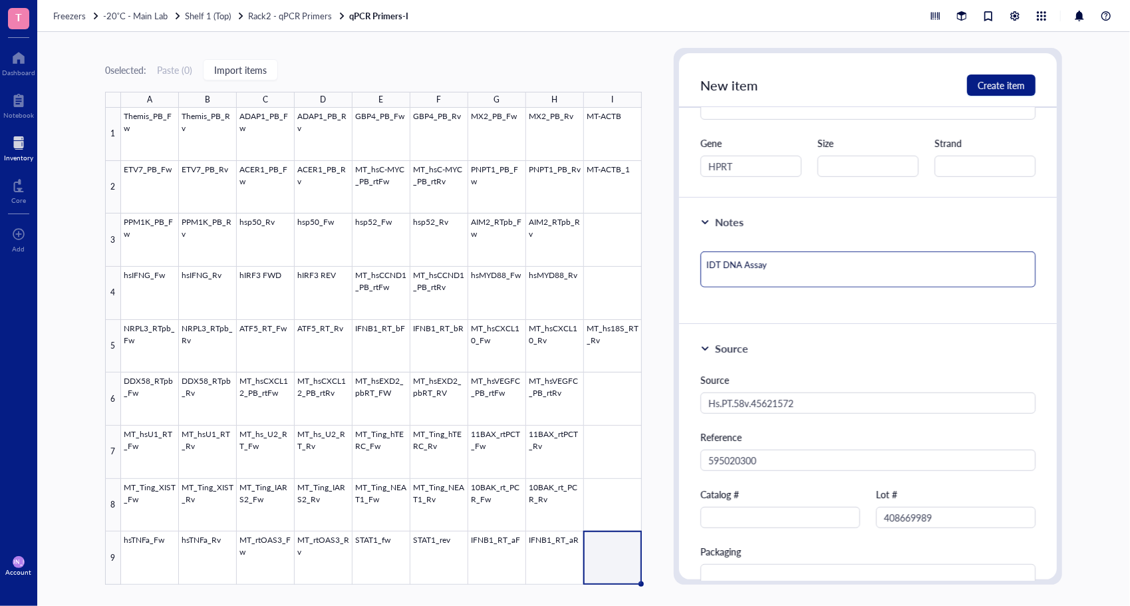
type textarea "IDT DNA Assay"
type textarea "IDT DNA Assay I"
type textarea "IDT DNA Assay ID"
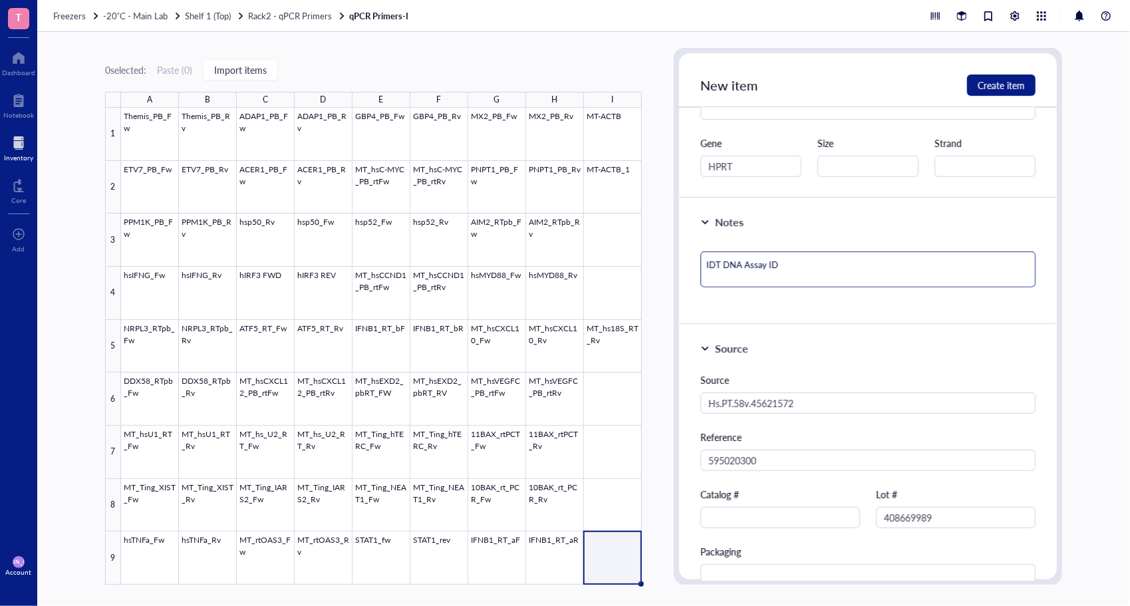
type textarea "IDT DNA Assay ID:"
paste textarea "Hs.PT.58v.45621572"
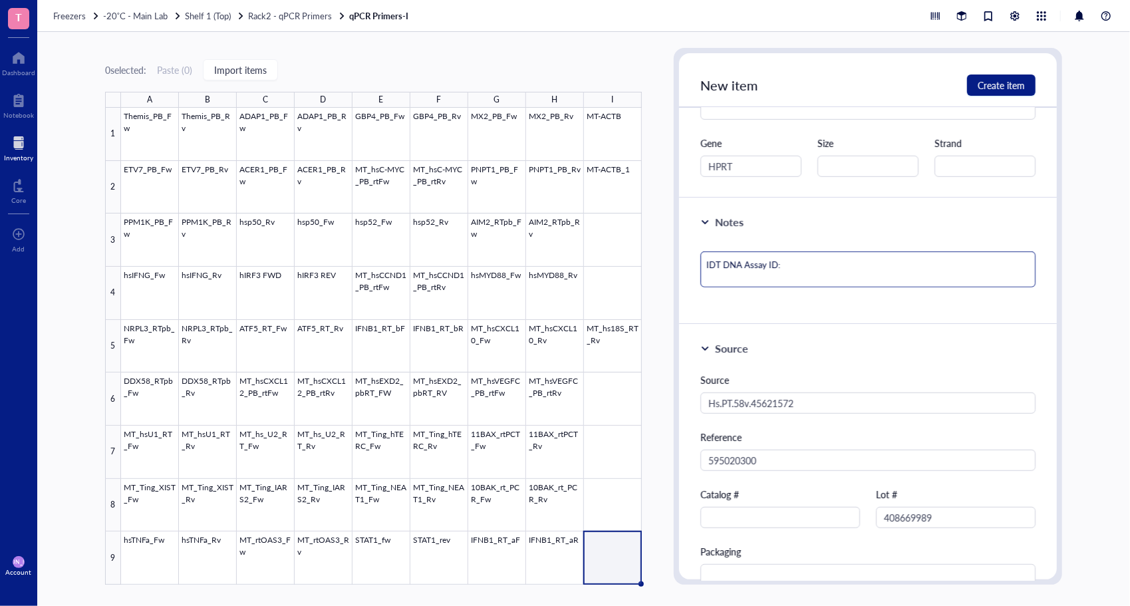
type textarea "IDT DNA Assay ID: Hs.PT.58v.45621572"
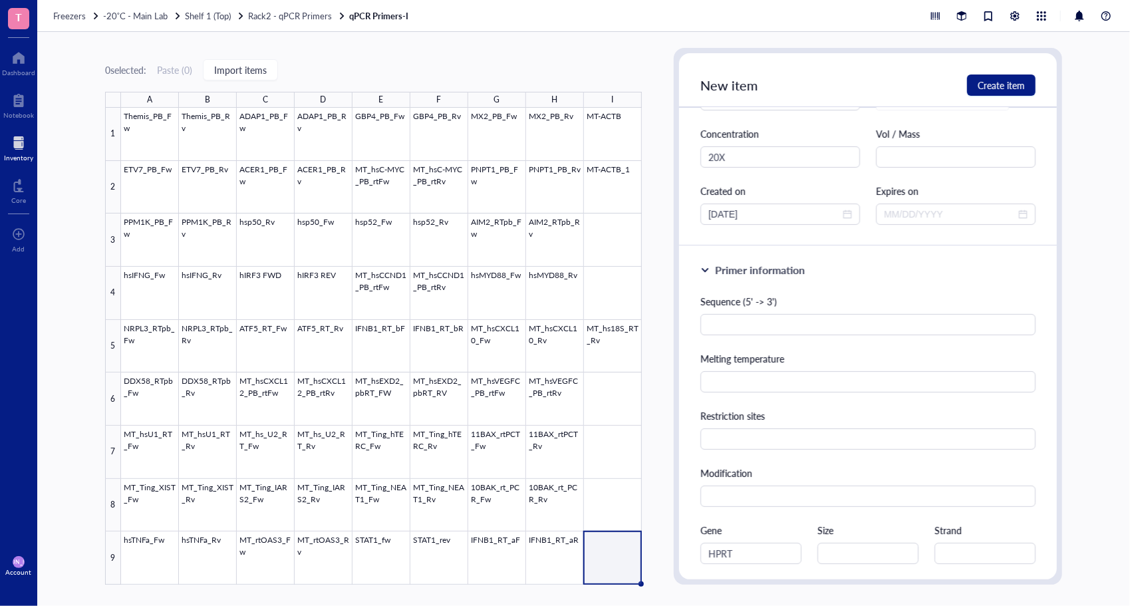
scroll to position [0, 0]
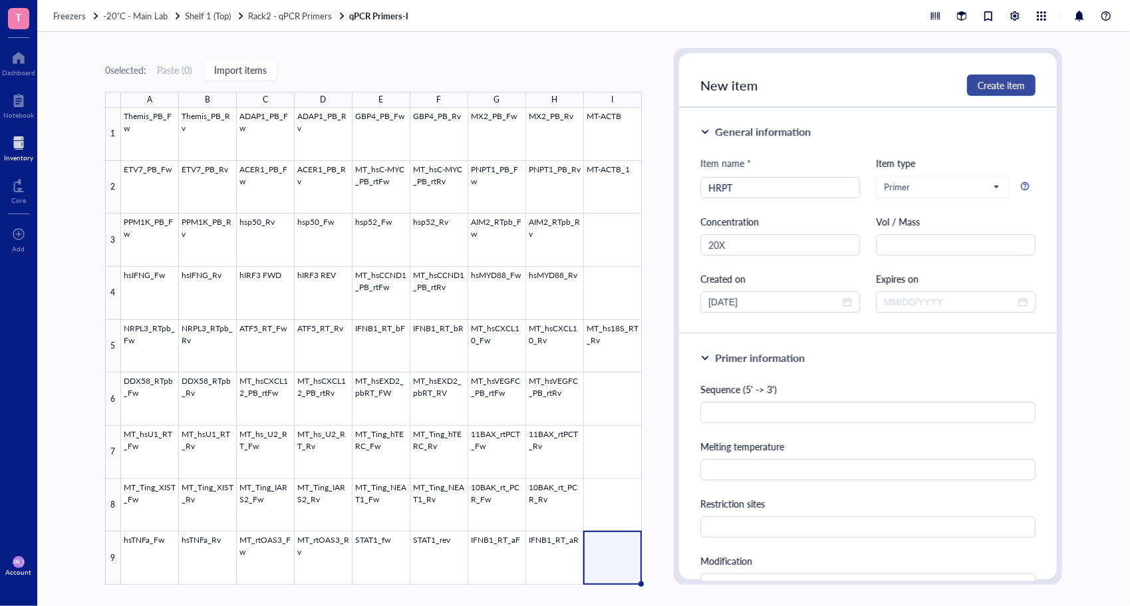
type textarea "IDT DNA Assay ID: Hs.PT.58v.45621572"
click at [999, 89] on span "Create item" at bounding box center [1001, 85] width 47 height 11
type textarea "Keep everyone on the same page…"
